Goal: Check status: Check status

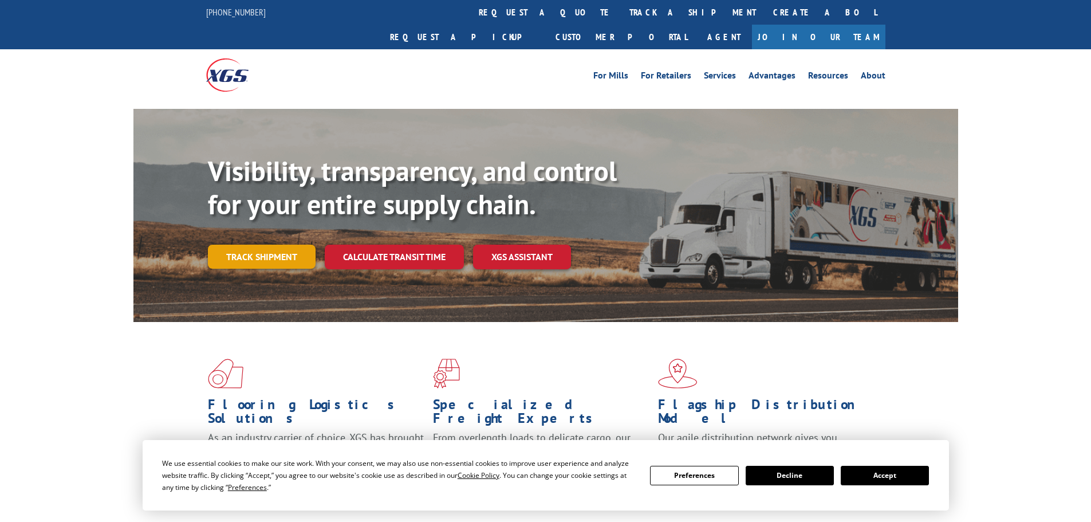
click at [295, 245] on link "Track shipment" at bounding box center [262, 257] width 108 height 24
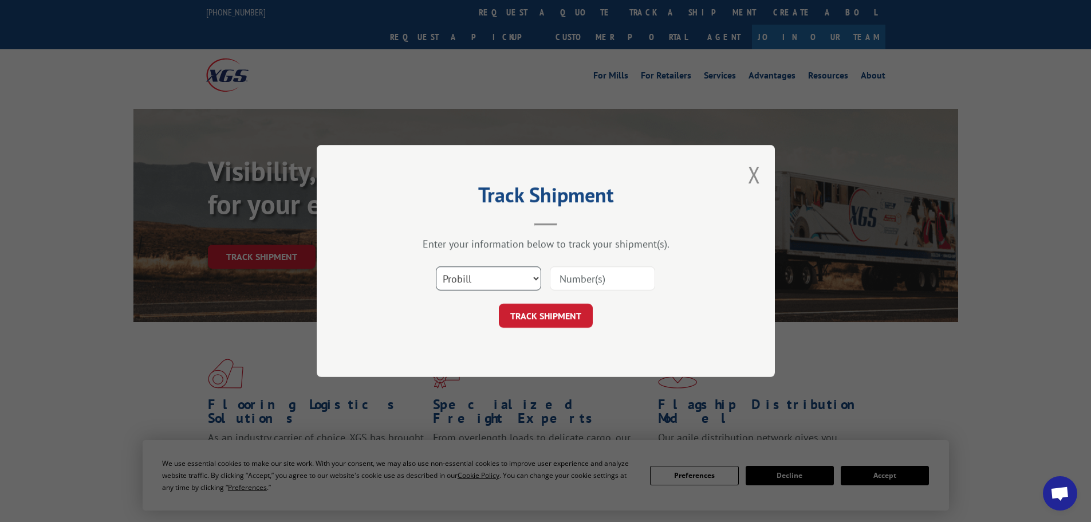
click at [490, 276] on select "Select category... Probill BOL PO" at bounding box center [488, 278] width 105 height 24
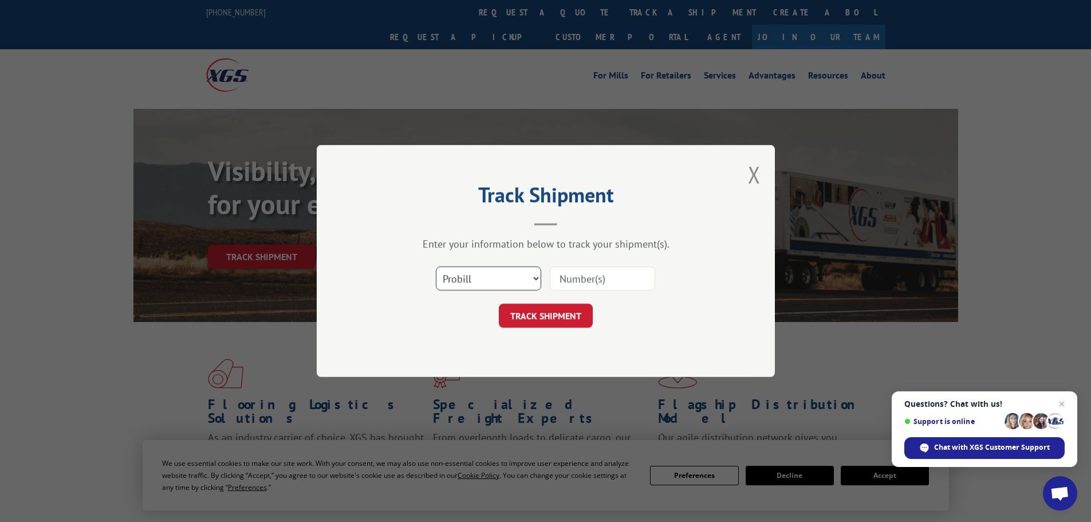
select select "bol"
click at [436, 266] on select "Select category... Probill BOL PO" at bounding box center [488, 278] width 105 height 24
click at [606, 279] on input at bounding box center [602, 278] width 105 height 24
paste input "649879"
type input "649879"
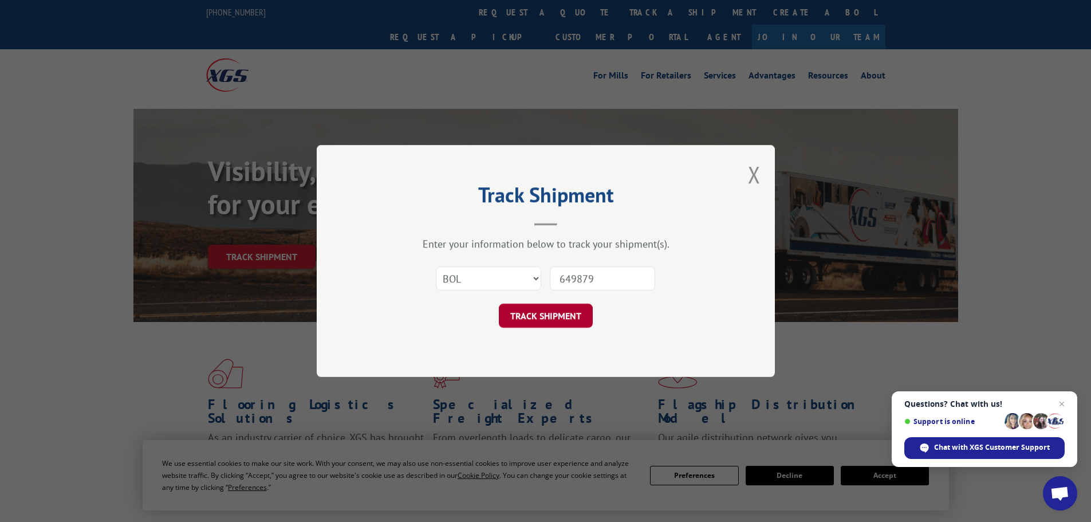
click at [579, 315] on button "TRACK SHIPMENT" at bounding box center [546, 316] width 94 height 24
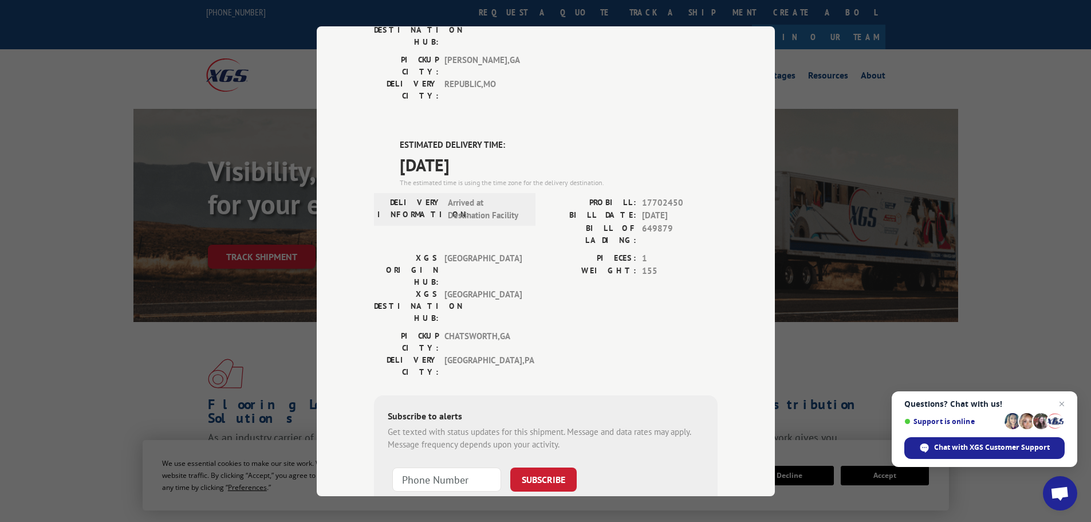
scroll to position [233, 0]
